Goal: Transaction & Acquisition: Purchase product/service

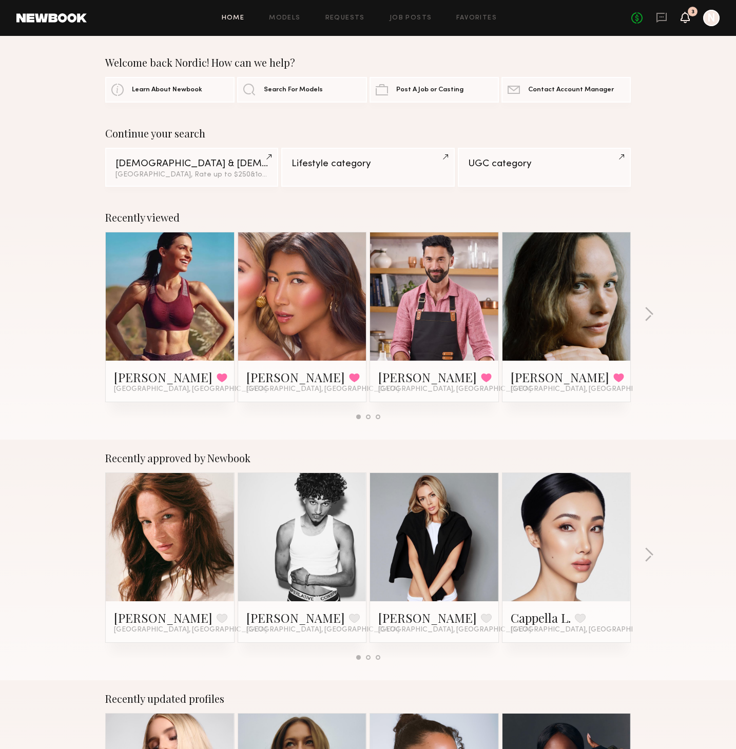
click at [687, 18] on icon at bounding box center [685, 16] width 8 height 7
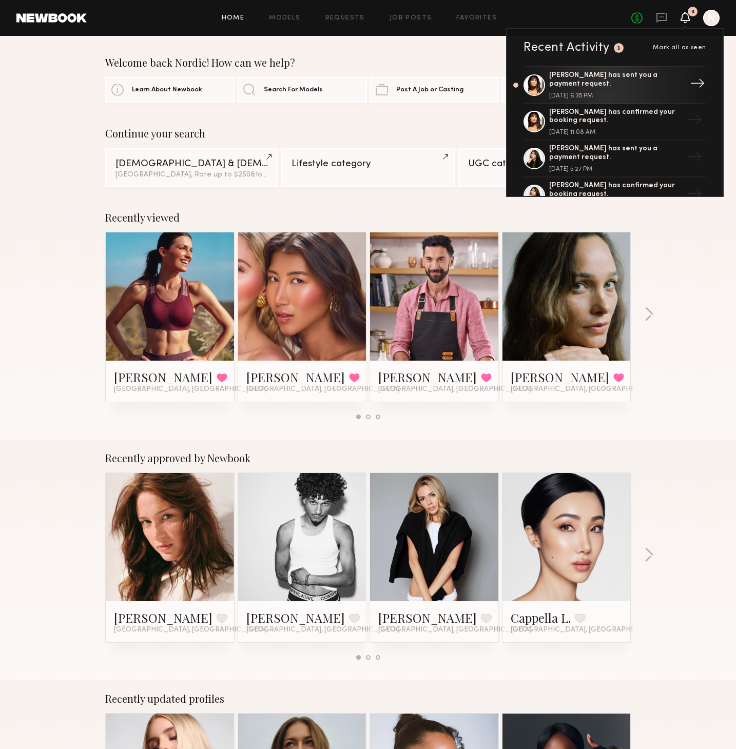
click at [596, 84] on div "[PERSON_NAME] has sent you a payment request." at bounding box center [615, 79] width 133 height 17
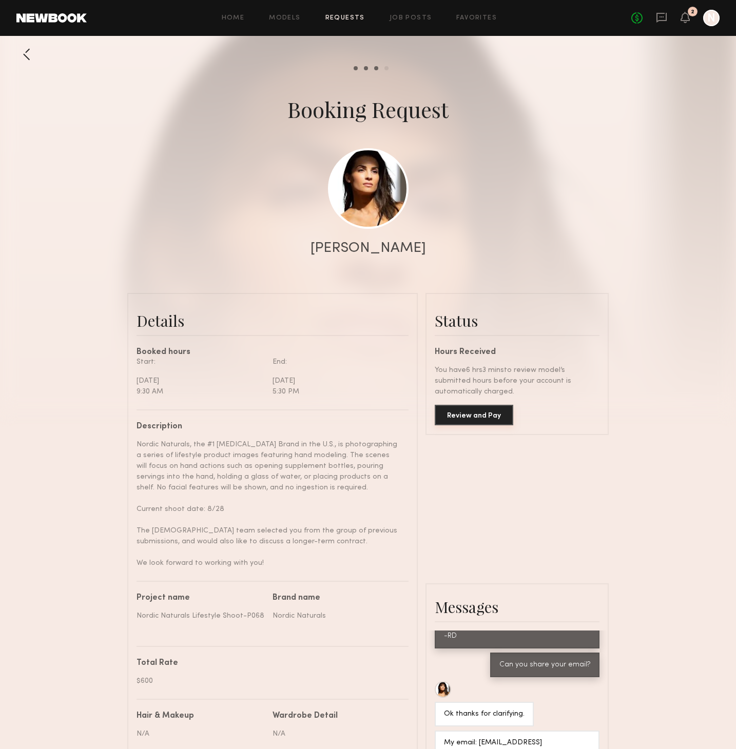
scroll to position [868, 0]
click at [477, 414] on button "Review and Pay" at bounding box center [473, 415] width 78 height 21
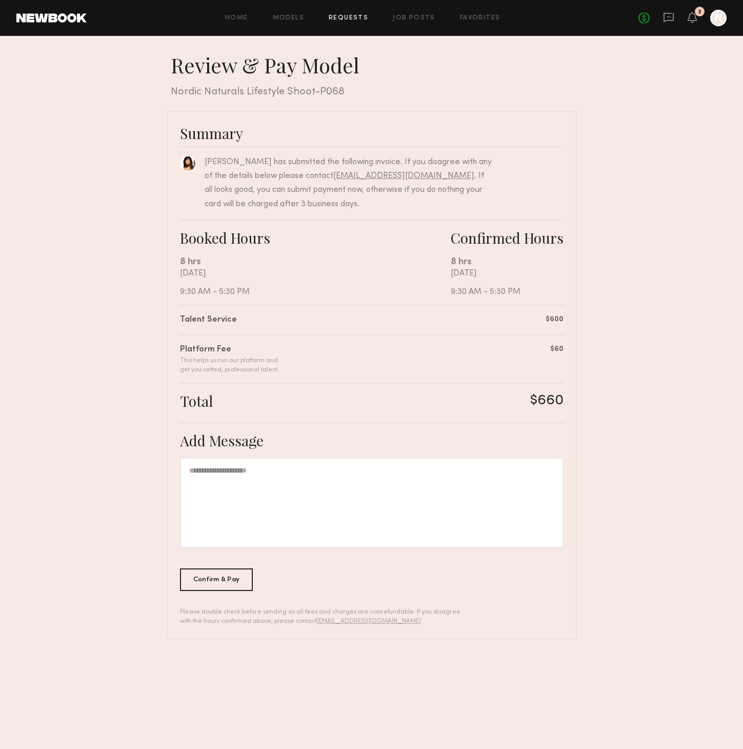
click at [235, 500] on div at bounding box center [372, 503] width 384 height 90
click at [320, 470] on div "**********" at bounding box center [372, 503] width 384 height 90
click at [235, 581] on div "Confirm & Pay" at bounding box center [216, 579] width 73 height 23
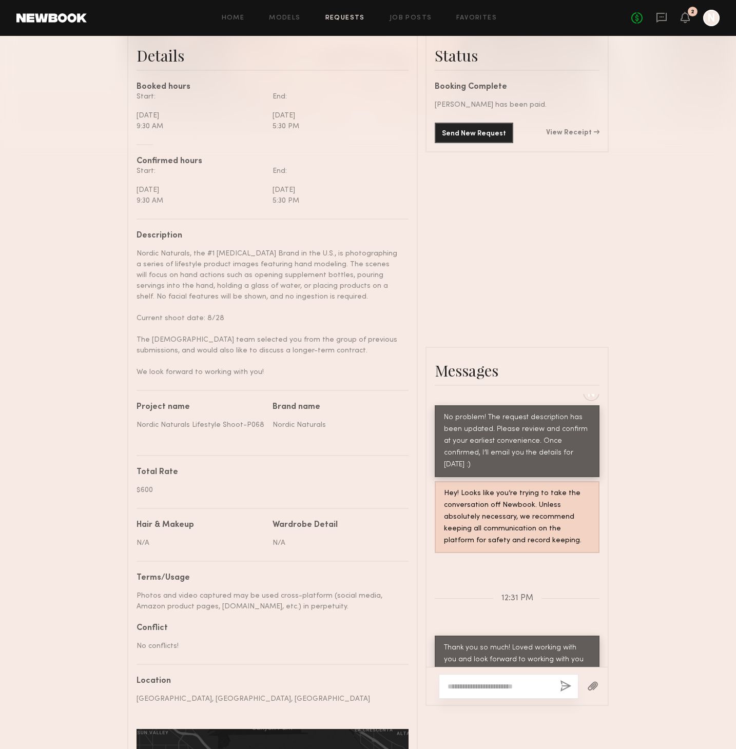
scroll to position [279, 0]
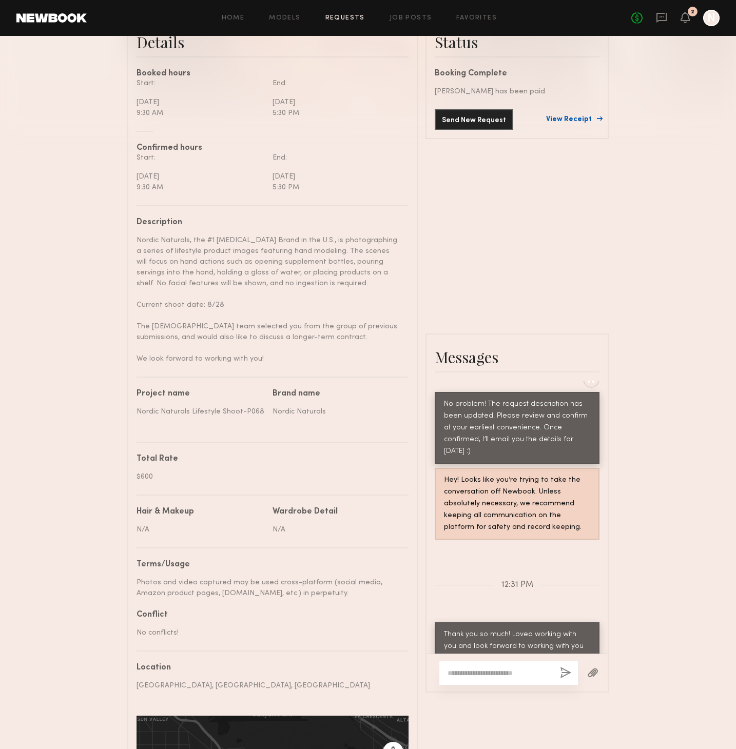
click at [590, 117] on link "View Receipt" at bounding box center [572, 119] width 53 height 7
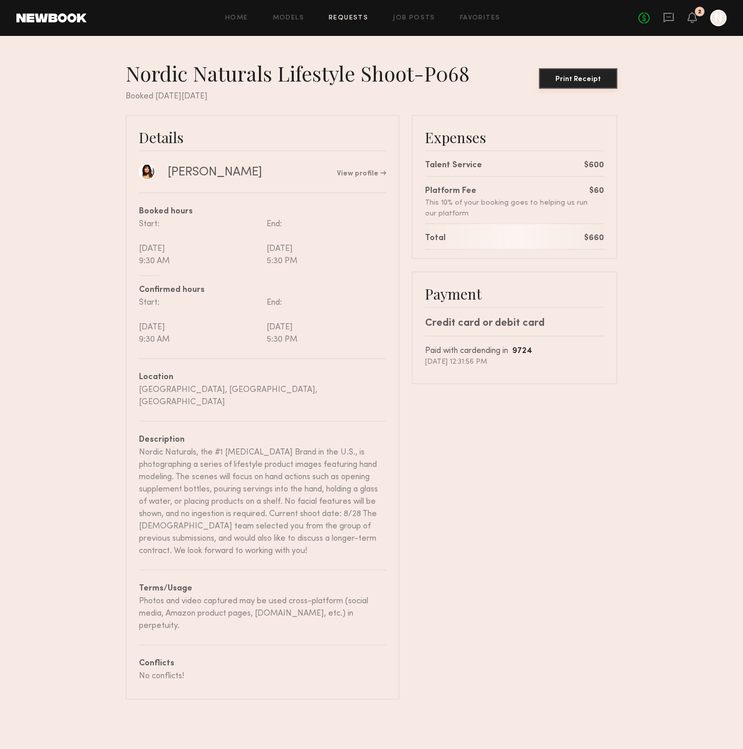
click at [577, 79] on div "Print Receipt" at bounding box center [578, 79] width 70 height 7
